Goal: Use online tool/utility: Use online tool/utility

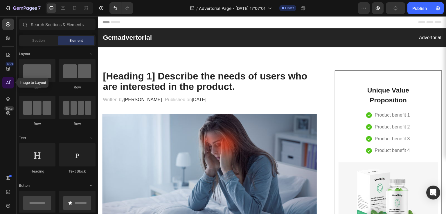
click at [8, 82] on icon at bounding box center [8, 83] width 6 height 6
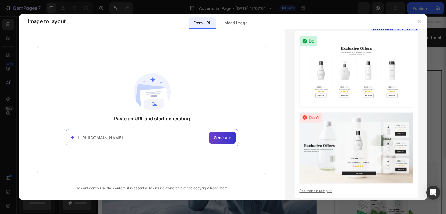
type input "[URL][DOMAIN_NAME]"
click at [216, 143] on div "Generate" at bounding box center [222, 138] width 27 height 12
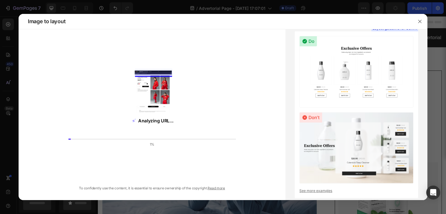
click at [216, 143] on div "1%" at bounding box center [152, 142] width 168 height 8
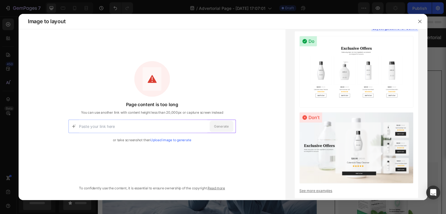
paste input "[URL][DOMAIN_NAME]"
type input "[URL][DOMAIN_NAME]"
click at [225, 129] on span "Generate" at bounding box center [221, 126] width 15 height 5
click at [426, 22] on div at bounding box center [419, 21] width 15 height 15
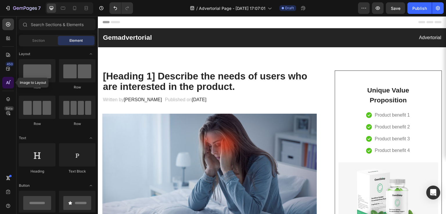
click at [6, 84] on icon at bounding box center [8, 83] width 6 height 6
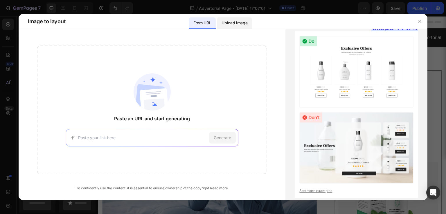
click at [226, 21] on p "Upload image" at bounding box center [235, 22] width 26 height 7
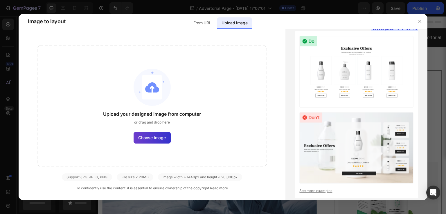
click at [149, 138] on span "Choose image" at bounding box center [152, 138] width 28 height 6
click at [0, 0] on input "Choose image" at bounding box center [0, 0] width 0 height 0
drag, startPoint x: 151, startPoint y: 96, endPoint x: 147, endPoint y: 96, distance: 3.8
click at [147, 96] on img at bounding box center [152, 87] width 37 height 37
drag, startPoint x: 147, startPoint y: 96, endPoint x: 123, endPoint y: 102, distance: 25.2
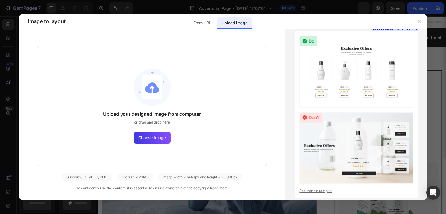
click at [123, 102] on div "Upload your designed image from computer or drag and drop here Choose image" at bounding box center [152, 106] width 230 height 121
click at [150, 129] on div "Upload your designed image from computer or drag and drop here Choose image" at bounding box center [152, 106] width 230 height 121
click at [158, 151] on div "Upload your designed image from computer or drag and drop here Choose image" at bounding box center [152, 106] width 230 height 121
click at [152, 139] on span "Choose image" at bounding box center [152, 138] width 28 height 6
click at [0, 0] on input "Choose image" at bounding box center [0, 0] width 0 height 0
